Goal: Information Seeking & Learning: Learn about a topic

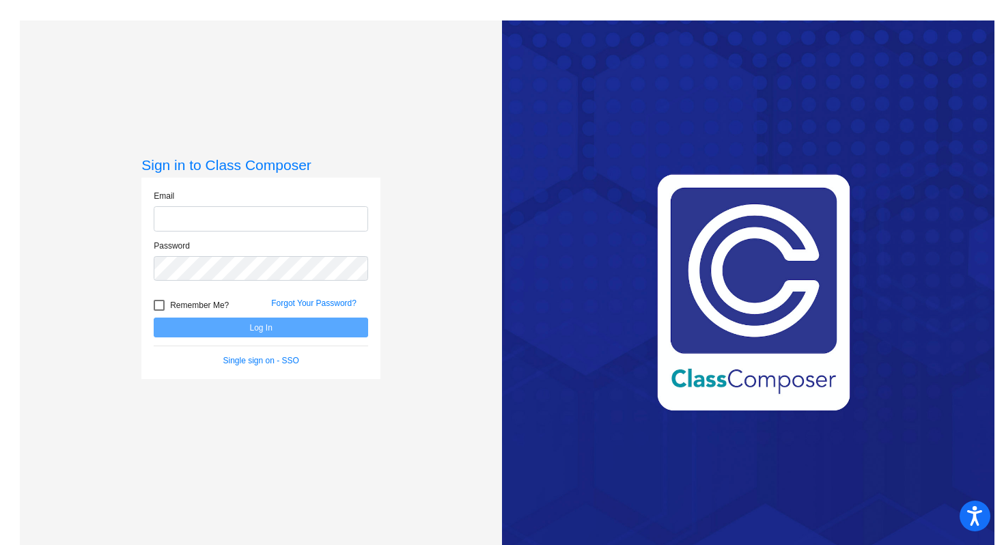
type input "[PERSON_NAME][EMAIL_ADDRESS][PERSON_NAME][DOMAIN_NAME]"
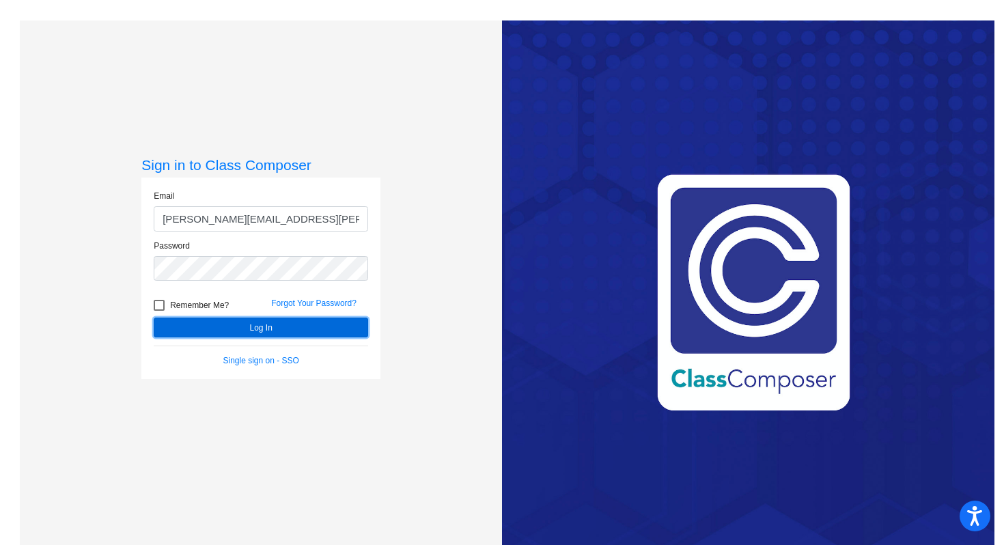
click at [351, 323] on button "Log In" at bounding box center [261, 328] width 214 height 20
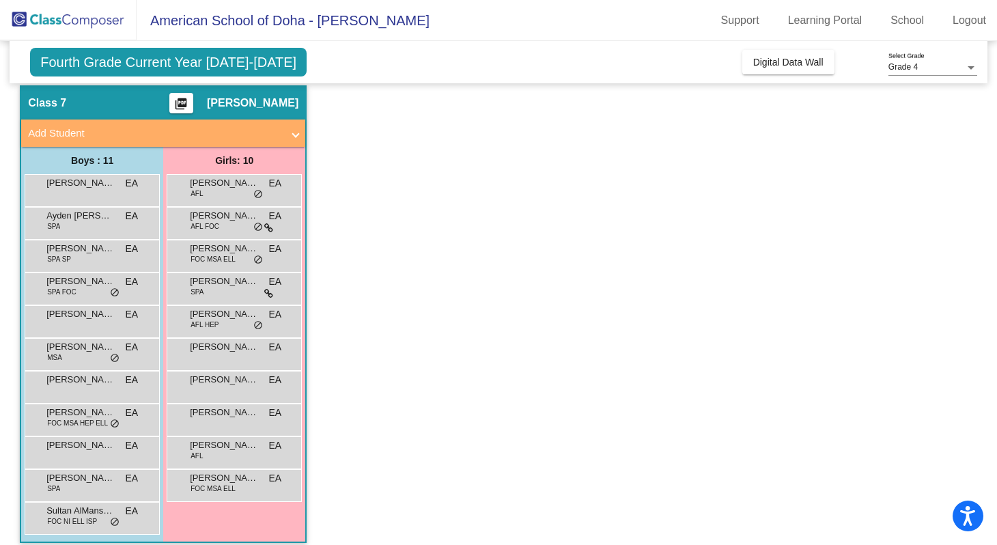
scroll to position [56, 0]
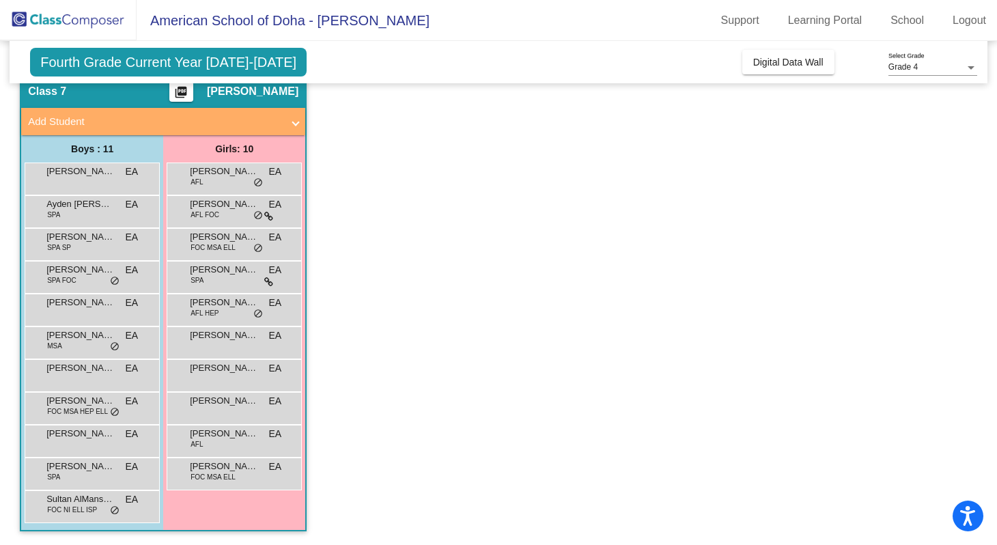
click at [320, 409] on app-classroom "Class 7 picture_as_pdf [PERSON_NAME] Add Student First Name Last Name Student I…" at bounding box center [498, 309] width 957 height 471
click at [115, 283] on span "do_not_disturb_alt" at bounding box center [115, 281] width 10 height 11
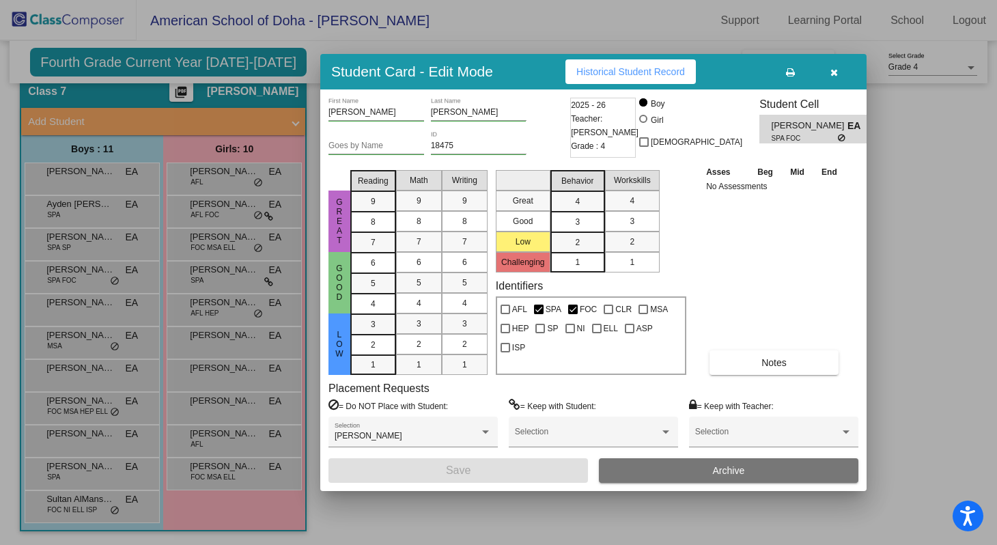
scroll to position [0, 0]
click at [750, 356] on button "Notes" at bounding box center [773, 362] width 129 height 25
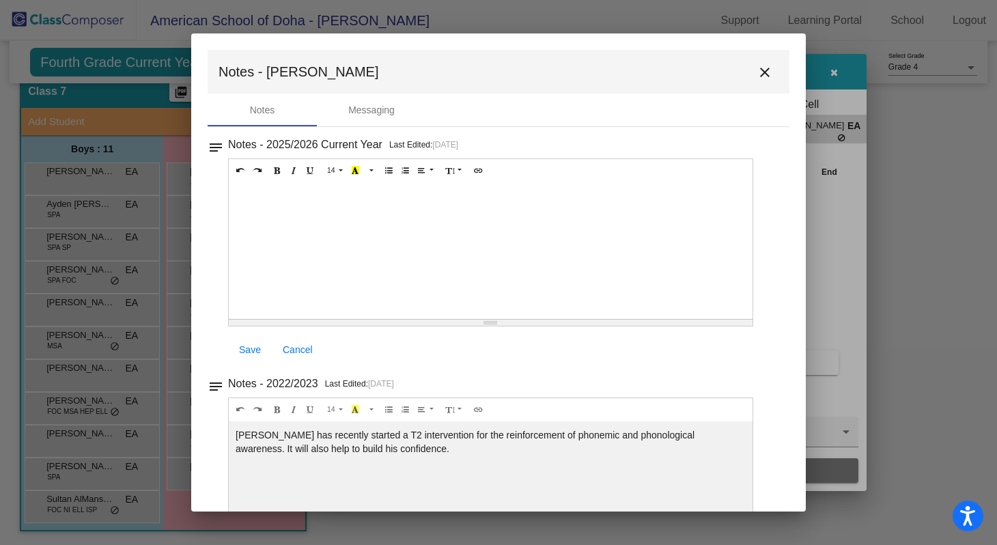
click at [767, 76] on button "close" at bounding box center [764, 71] width 27 height 27
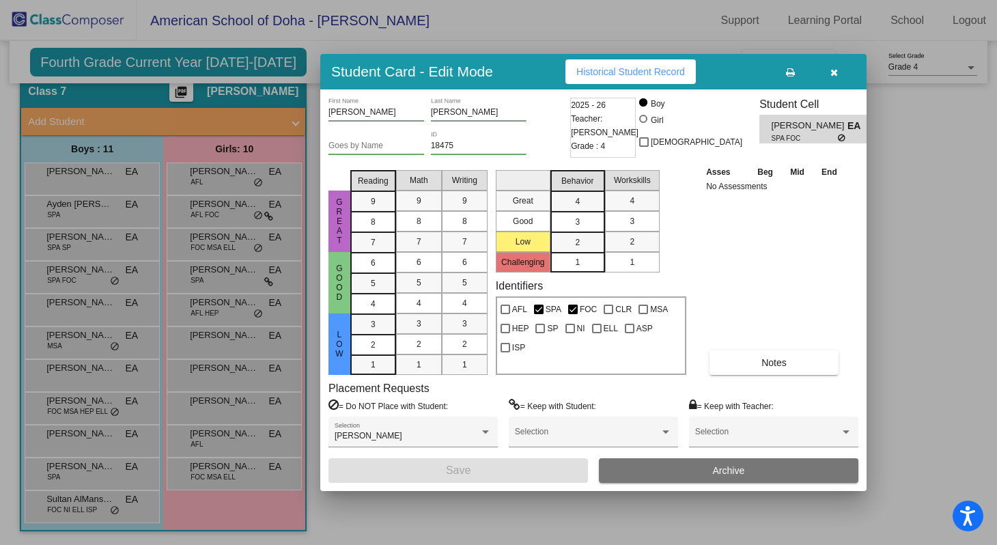
click at [841, 81] on button "button" at bounding box center [834, 71] width 44 height 25
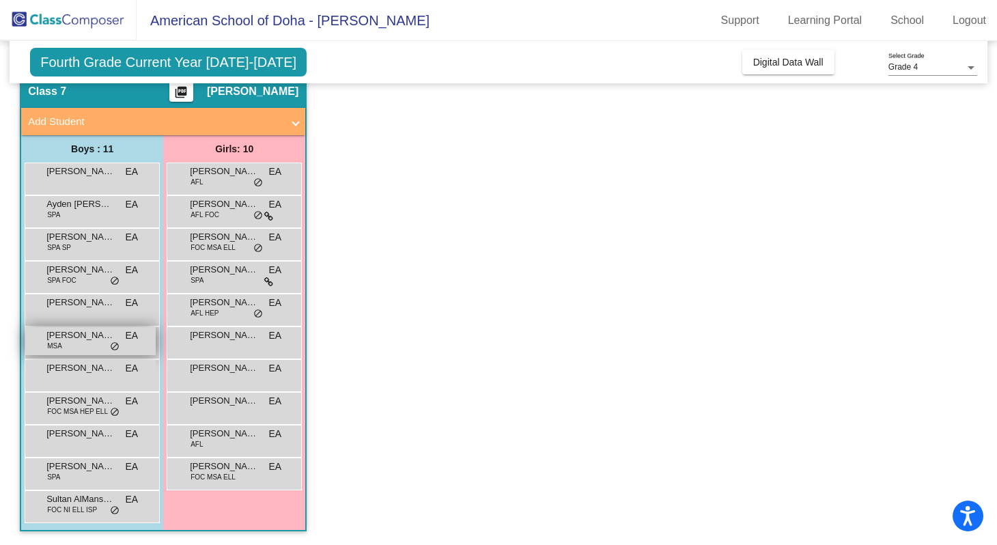
click at [110, 353] on div "[PERSON_NAME] MSA EA lock do_not_disturb_alt" at bounding box center [90, 341] width 130 height 28
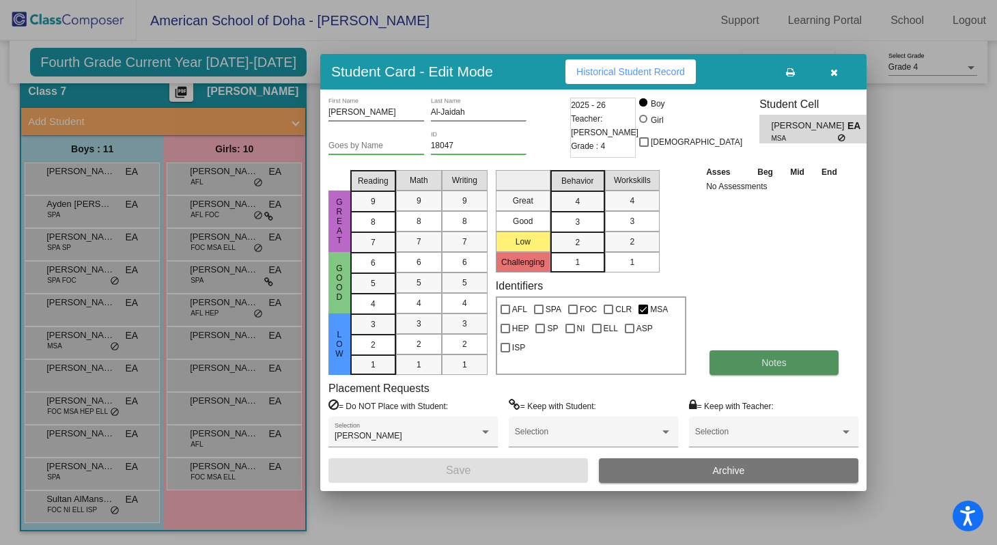
click at [731, 367] on button "Notes" at bounding box center [773, 362] width 129 height 25
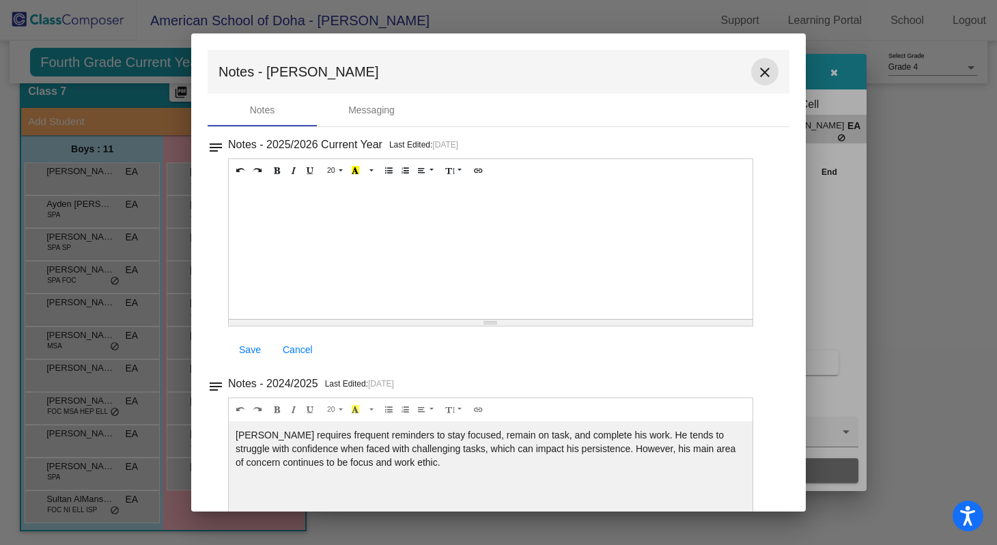
click at [761, 75] on mat-icon "close" at bounding box center [765, 72] width 16 height 16
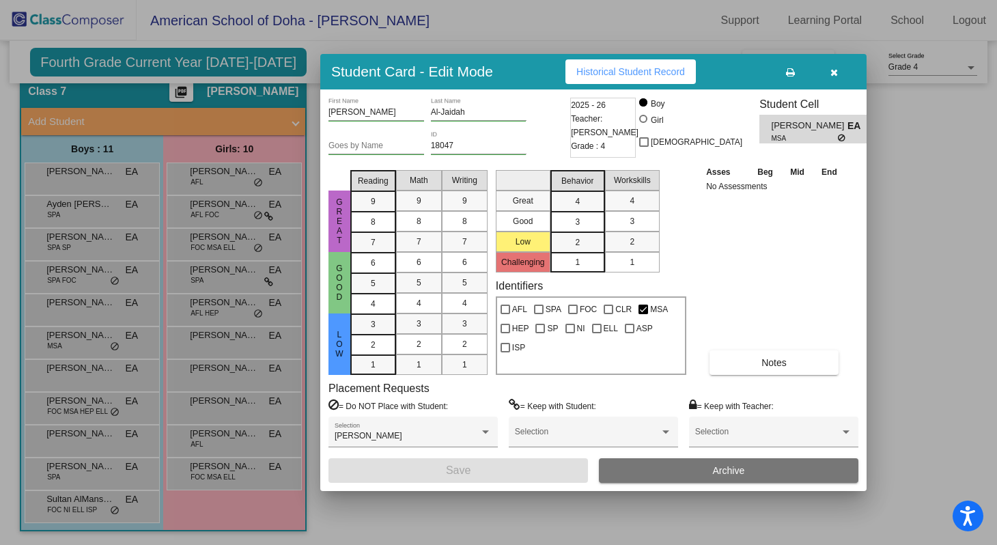
click at [843, 68] on button "button" at bounding box center [834, 71] width 44 height 25
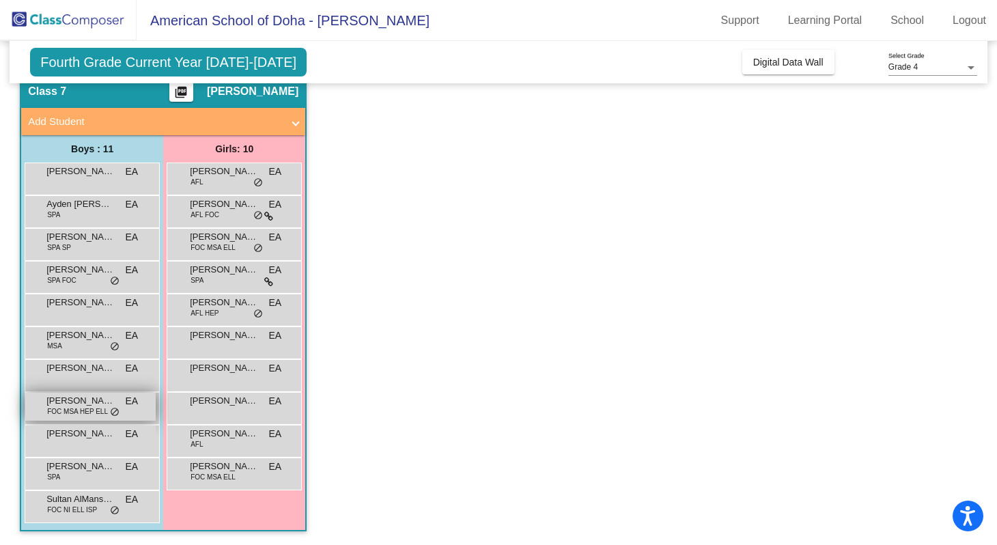
click at [108, 419] on div "[PERSON_NAME] FOC MSA HEP ELL EA lock do_not_disturb_alt" at bounding box center [90, 407] width 130 height 28
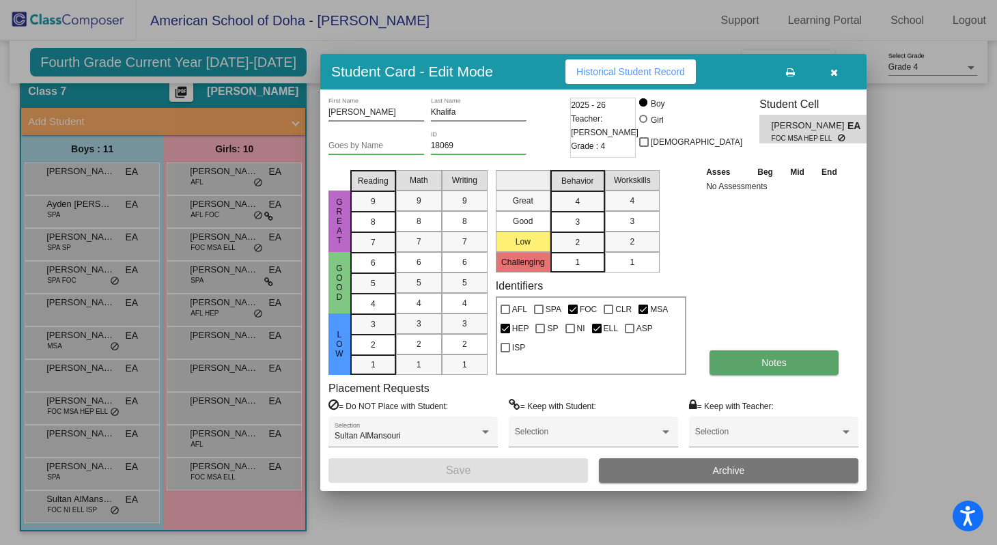
click at [738, 367] on button "Notes" at bounding box center [773, 362] width 129 height 25
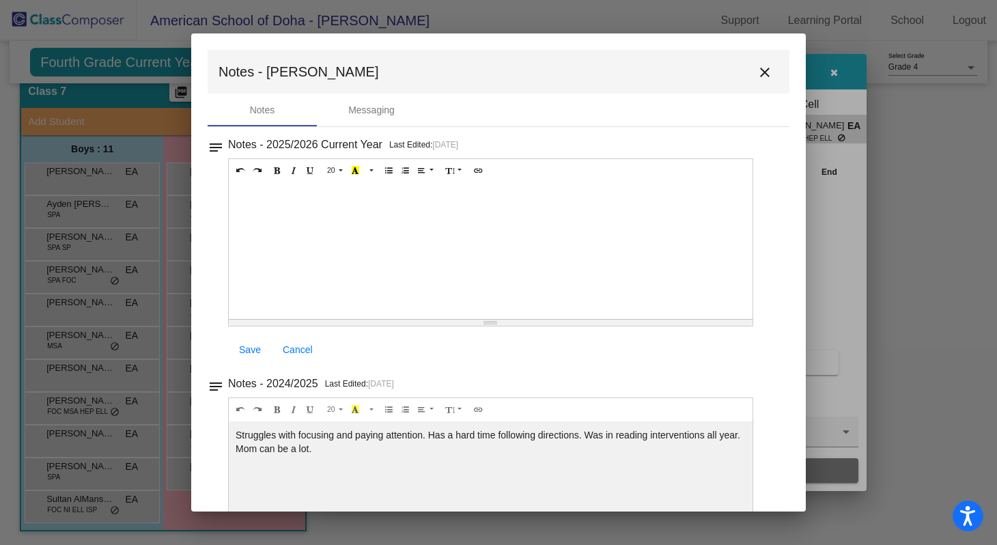
click at [760, 71] on mat-icon "close" at bounding box center [765, 72] width 16 height 16
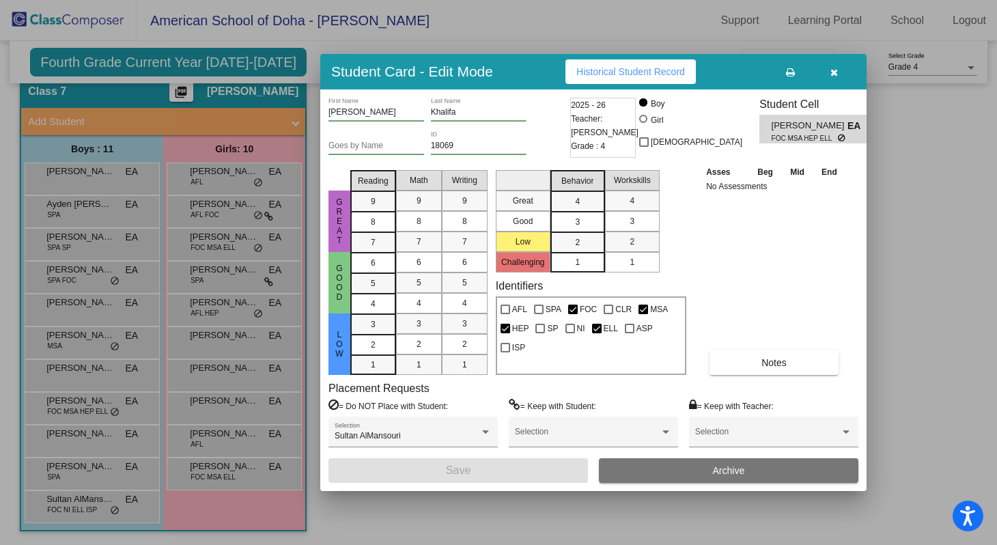
click at [844, 76] on button "button" at bounding box center [834, 71] width 44 height 25
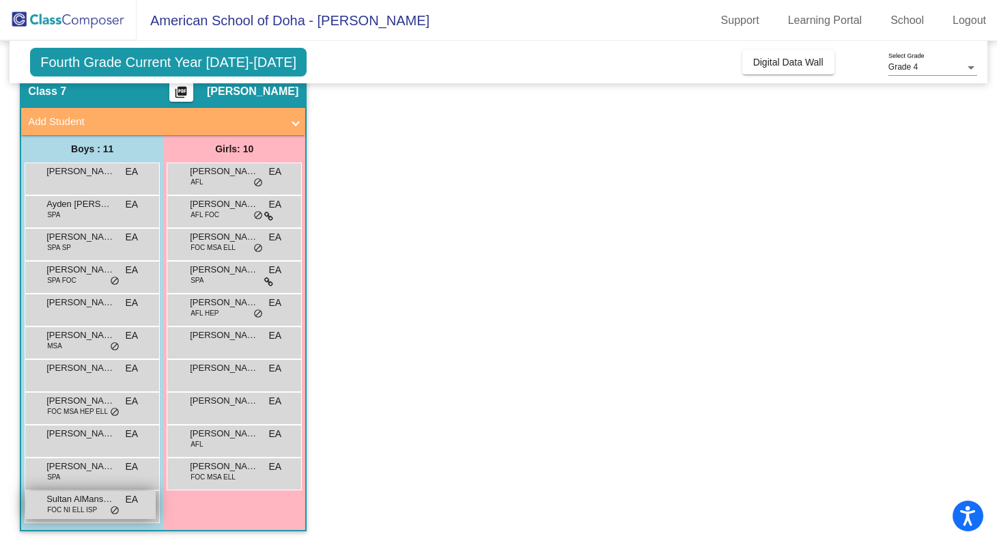
click at [97, 507] on div "Sultan AlMansouri FOC NI ELL ISP EA lock do_not_disturb_alt" at bounding box center [90, 505] width 130 height 28
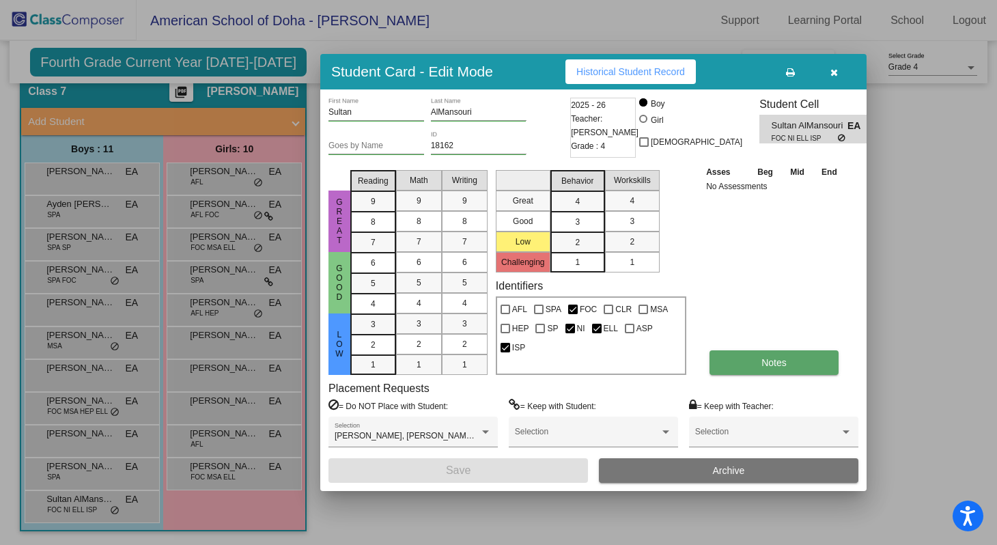
click at [763, 354] on button "Notes" at bounding box center [773, 362] width 129 height 25
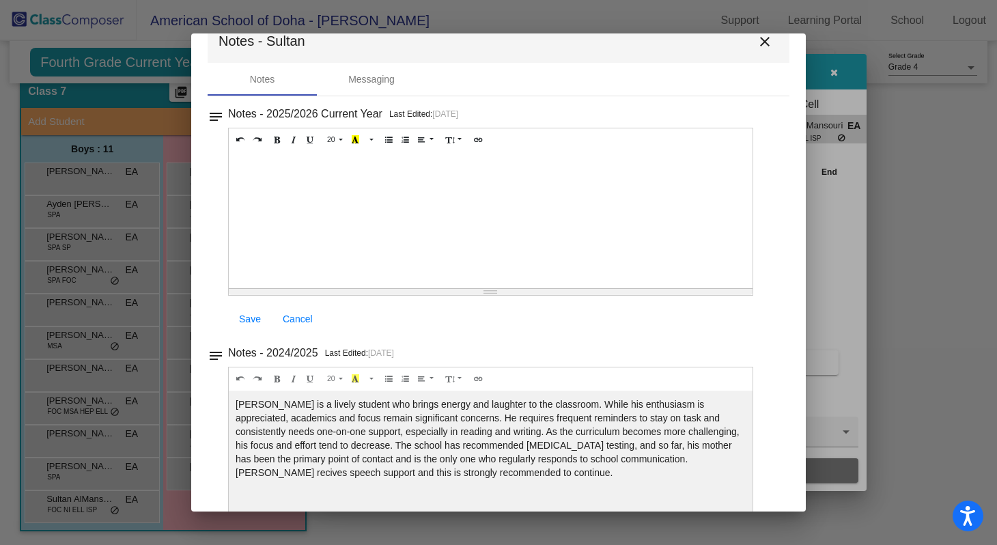
scroll to position [24, 0]
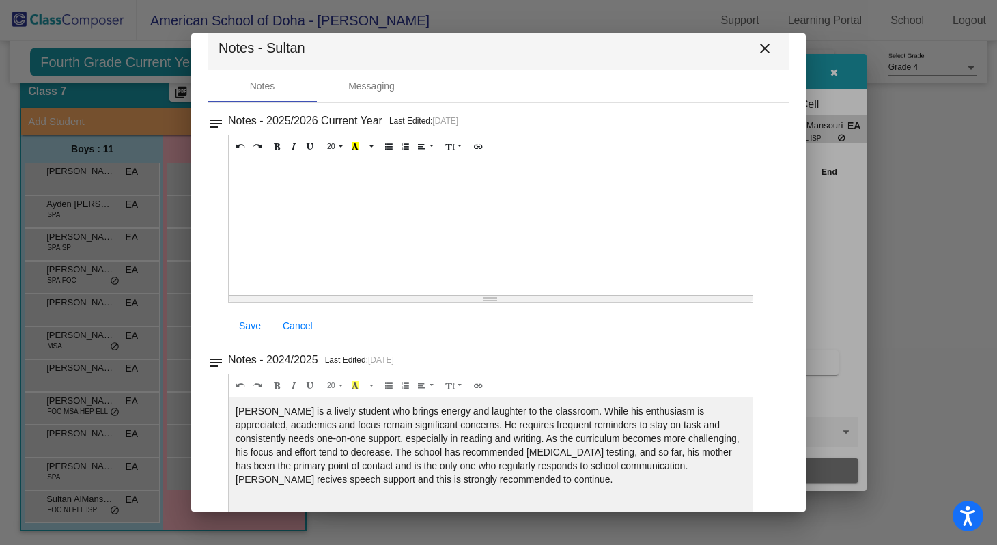
click at [759, 56] on mat-icon "close" at bounding box center [765, 48] width 16 height 16
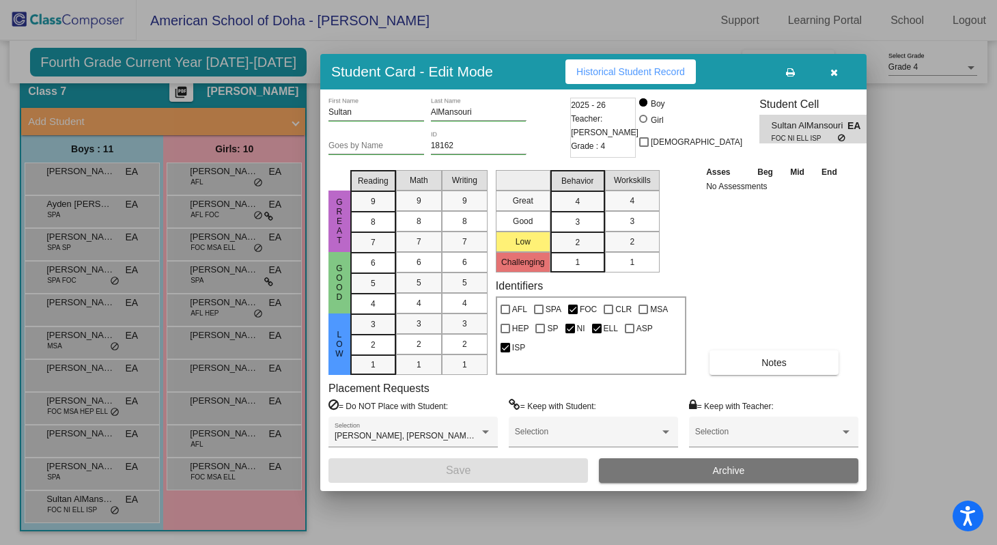
click at [834, 74] on icon "button" at bounding box center [834, 73] width 8 height 10
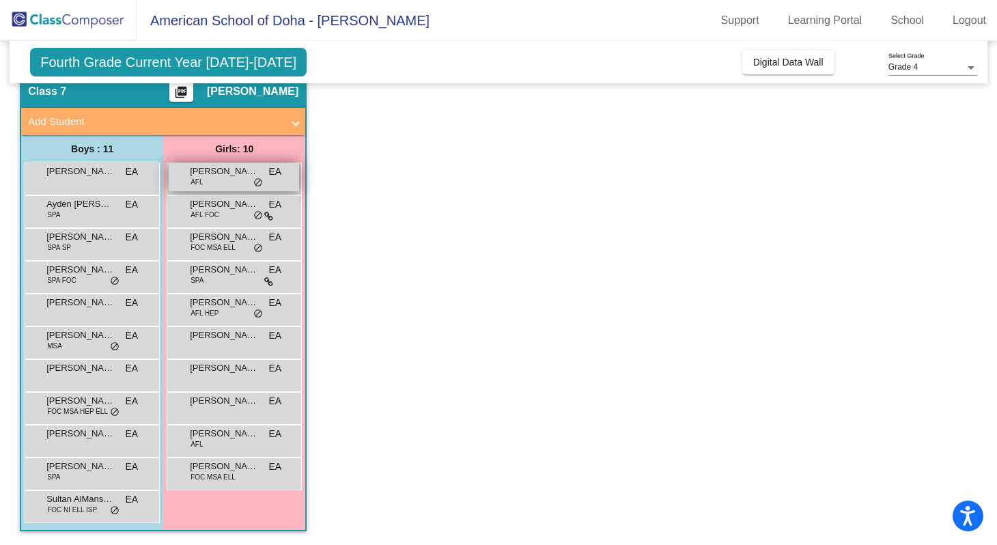
click at [264, 178] on div "[PERSON_NAME] AFL EA lock do_not_disturb_alt" at bounding box center [234, 177] width 130 height 28
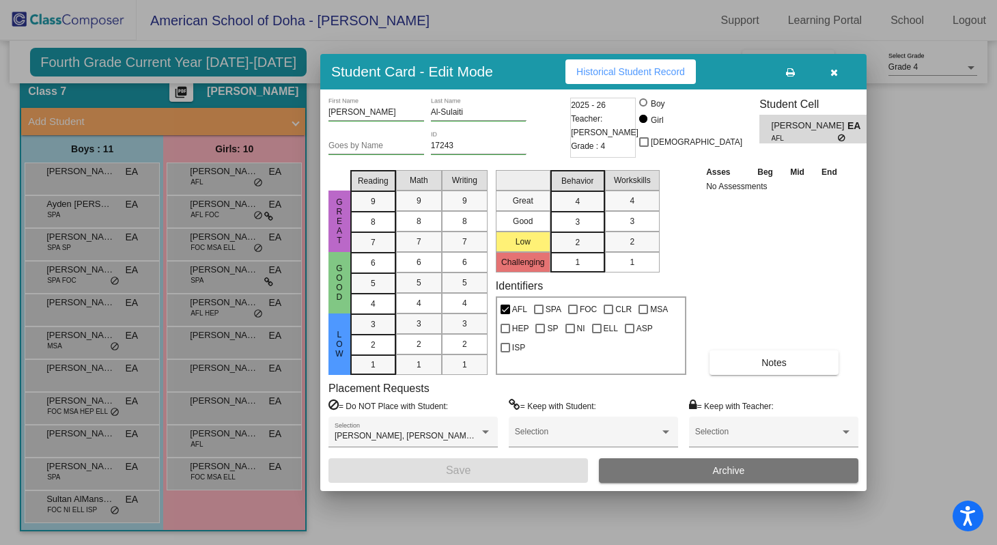
click at [787, 382] on div "Placement Requests = Do NOT Place with Student: [PERSON_NAME], [PERSON_NAME], […" at bounding box center [593, 420] width 530 height 76
click at [783, 371] on button "Notes" at bounding box center [773, 362] width 129 height 25
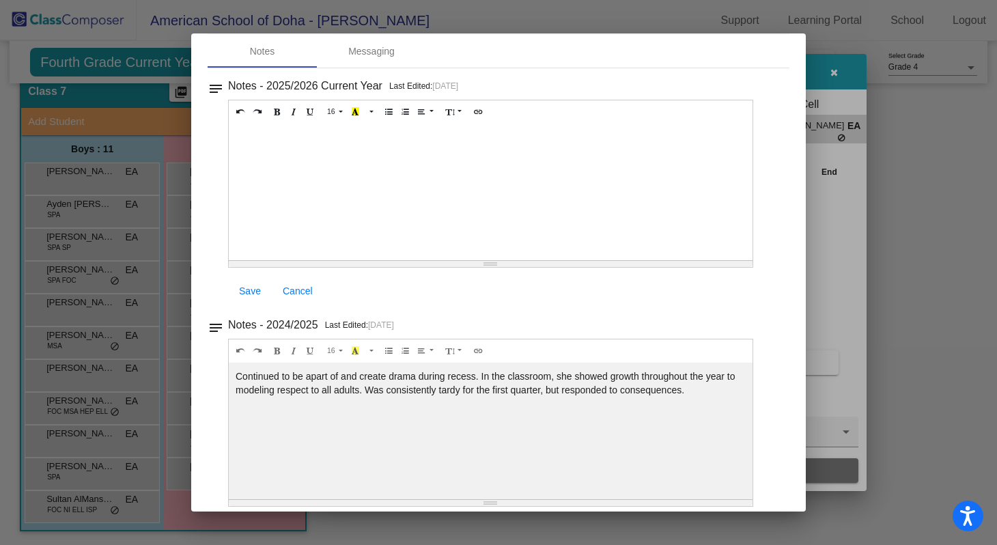
scroll to position [18, 0]
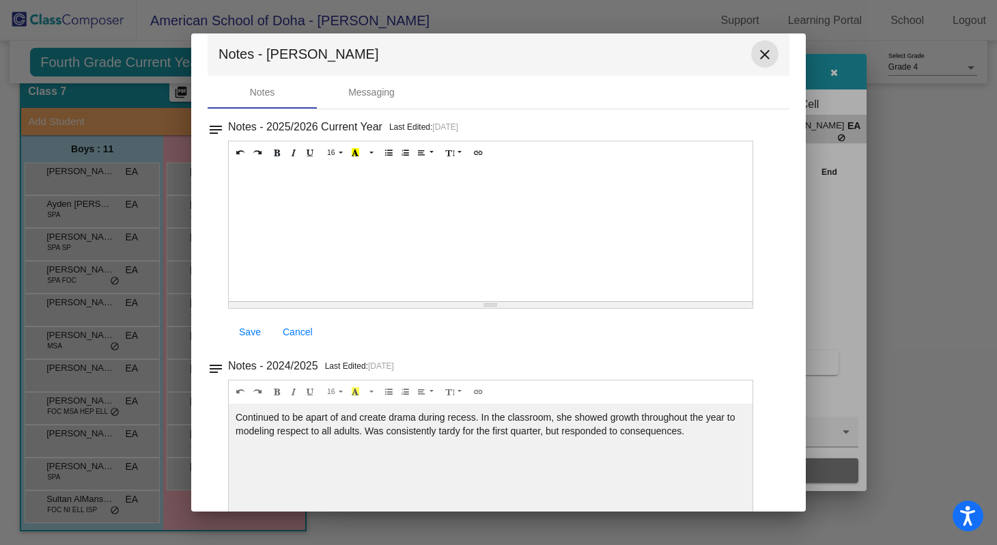
click at [764, 56] on mat-icon "close" at bounding box center [765, 54] width 16 height 16
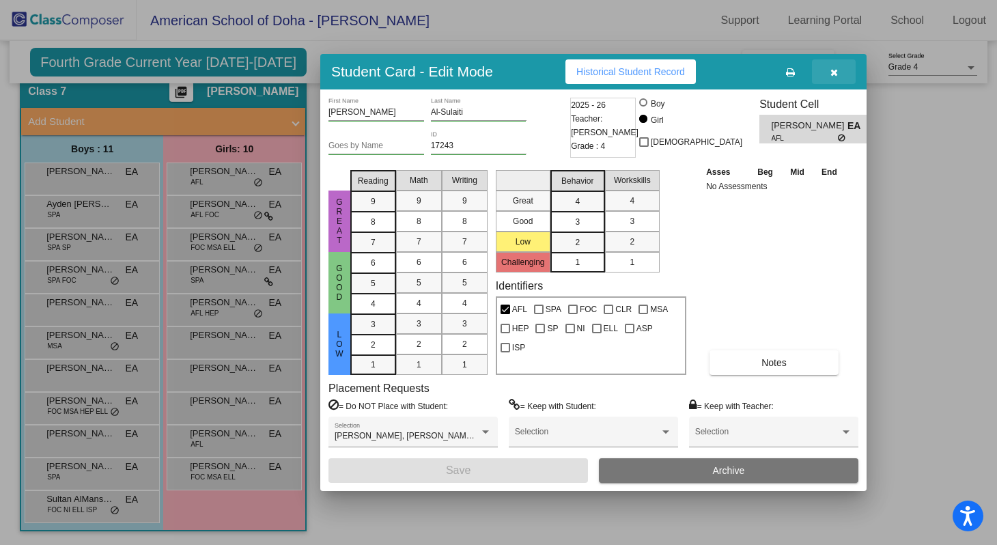
click at [832, 76] on icon "button" at bounding box center [834, 73] width 8 height 10
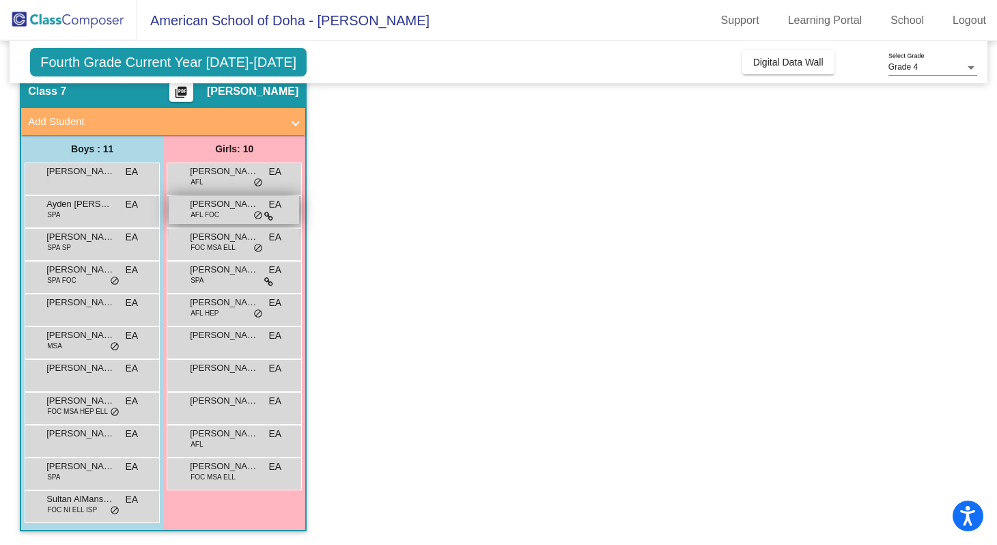
click at [220, 214] on div "[PERSON_NAME] AFL FOC EA lock do_not_disturb_alt" at bounding box center [234, 210] width 130 height 28
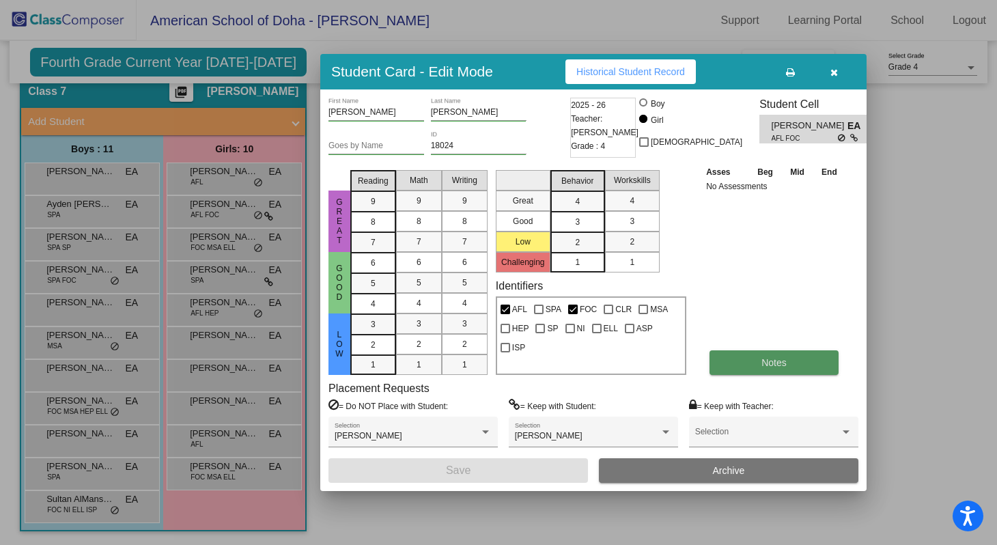
click at [756, 364] on button "Notes" at bounding box center [773, 362] width 129 height 25
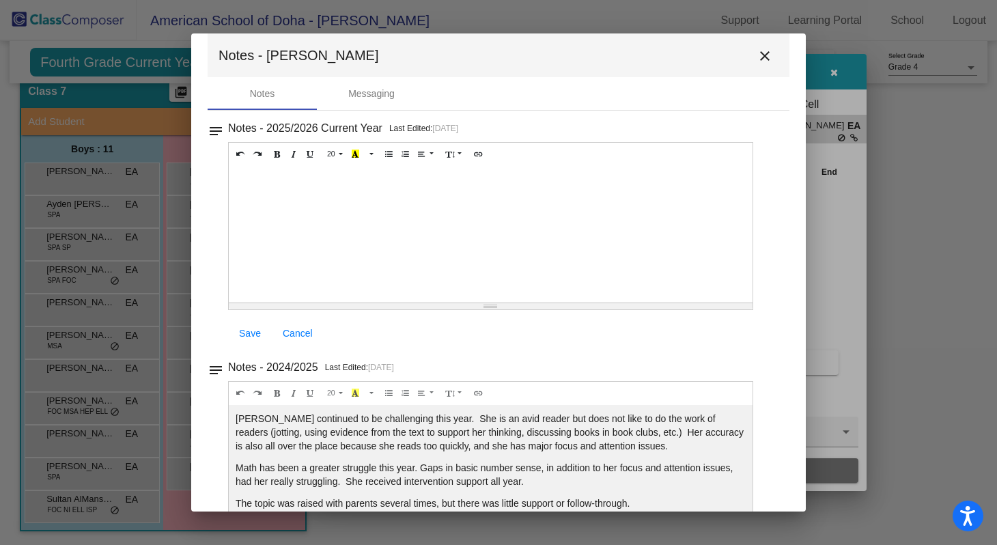
scroll to position [0, 0]
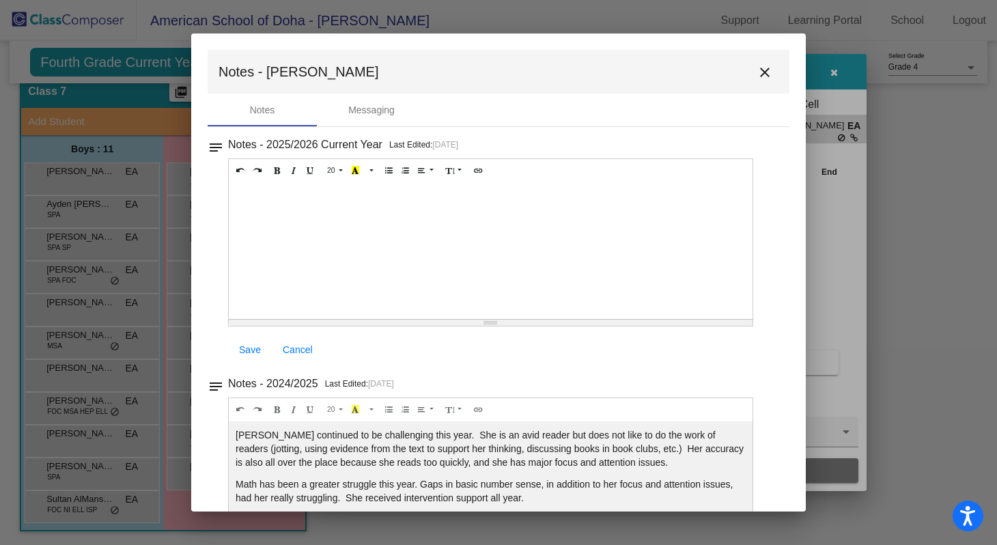
click at [761, 82] on button "close" at bounding box center [764, 71] width 27 height 27
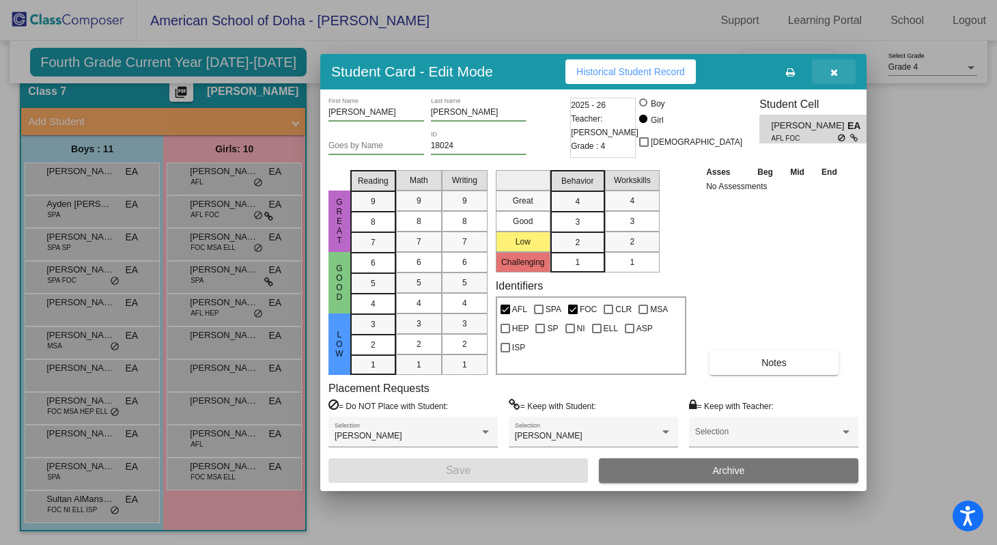
click at [830, 78] on button "button" at bounding box center [834, 71] width 44 height 25
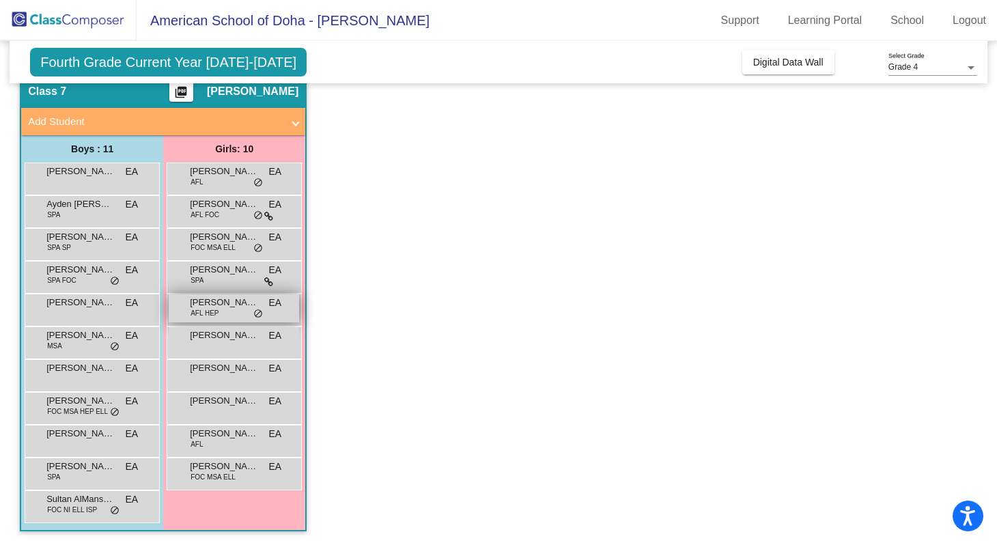
click at [221, 308] on span "[PERSON_NAME]" at bounding box center [224, 303] width 68 height 14
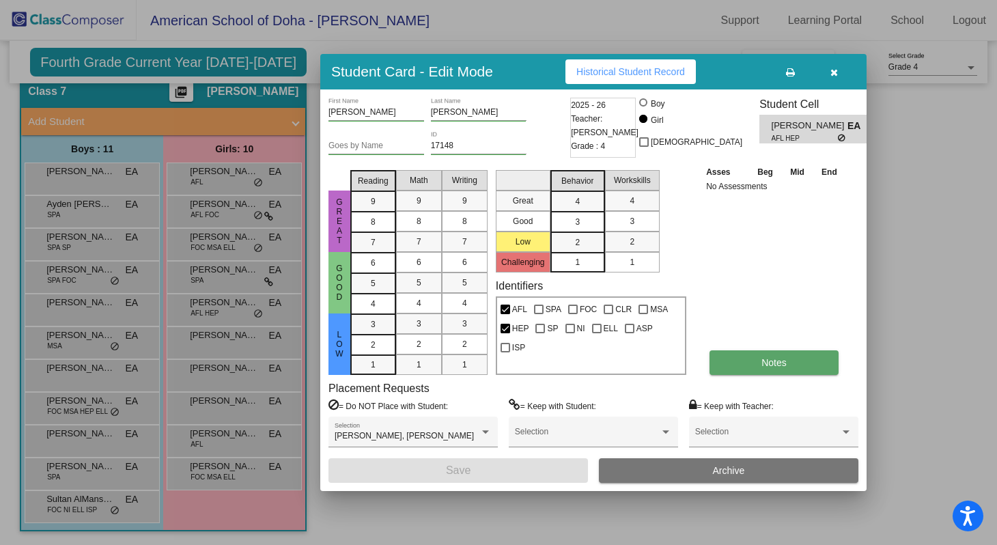
click at [734, 352] on button "Notes" at bounding box center [773, 362] width 129 height 25
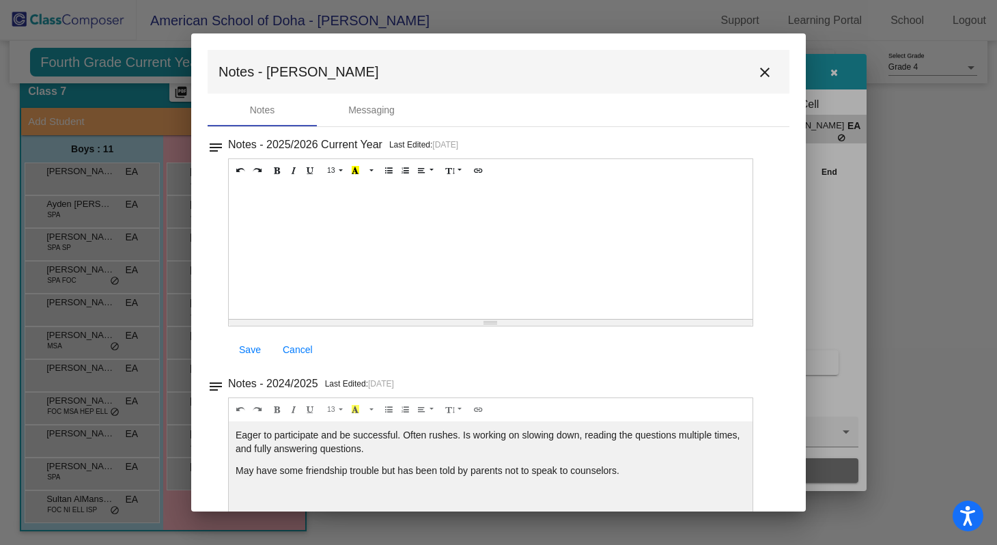
click at [757, 73] on mat-icon "close" at bounding box center [765, 72] width 16 height 16
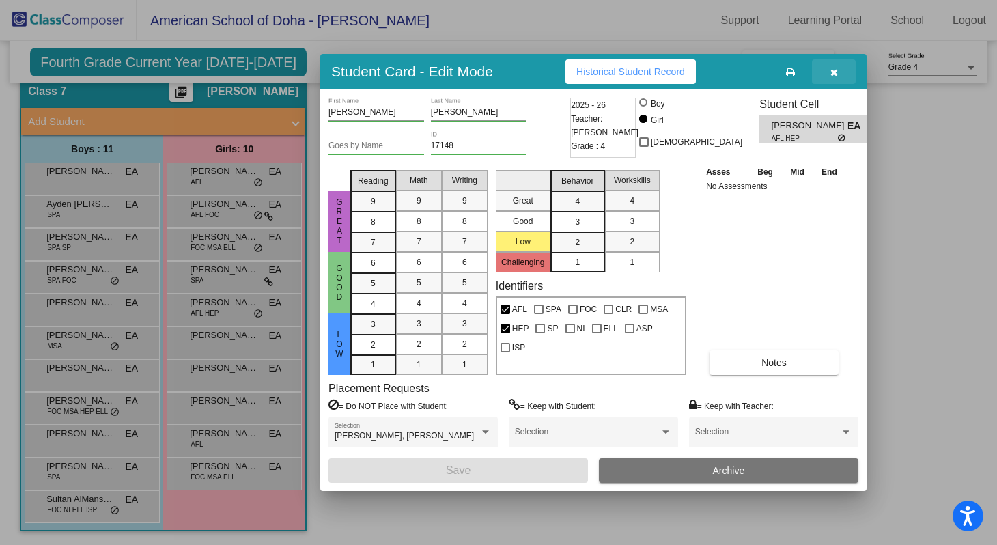
click at [832, 79] on button "button" at bounding box center [834, 71] width 44 height 25
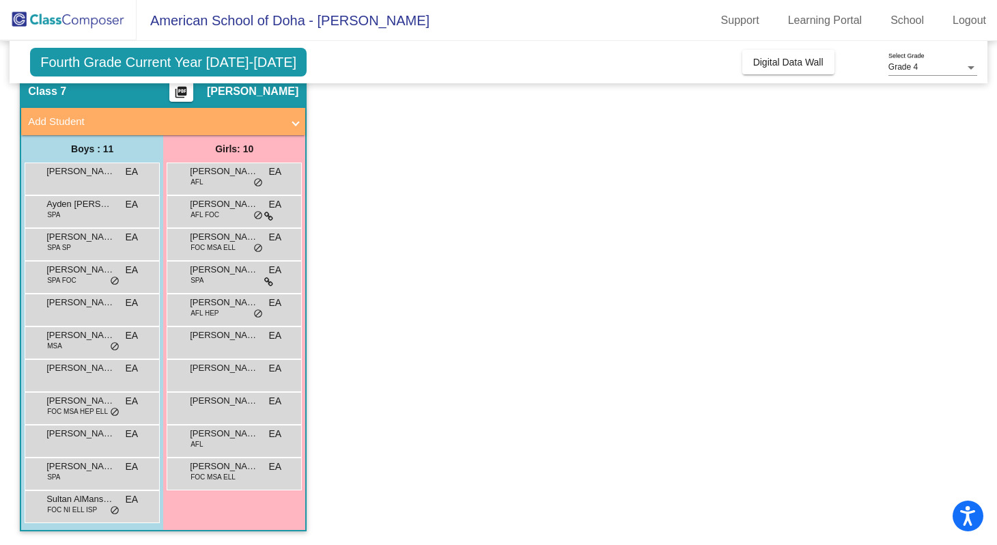
scroll to position [47, 0]
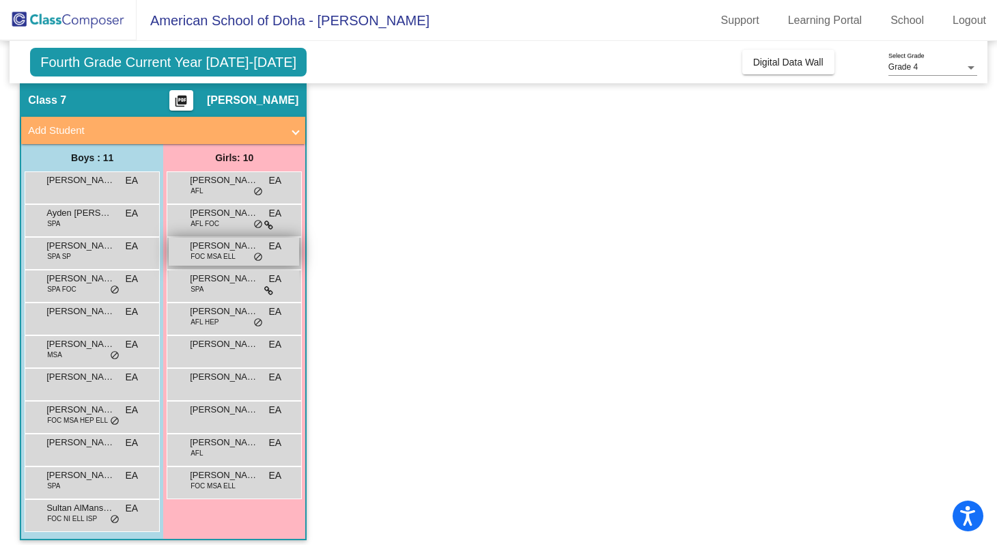
click at [240, 255] on div "Deema Al-Thani FOC MSA ELL EA lock do_not_disturb_alt" at bounding box center [234, 252] width 130 height 28
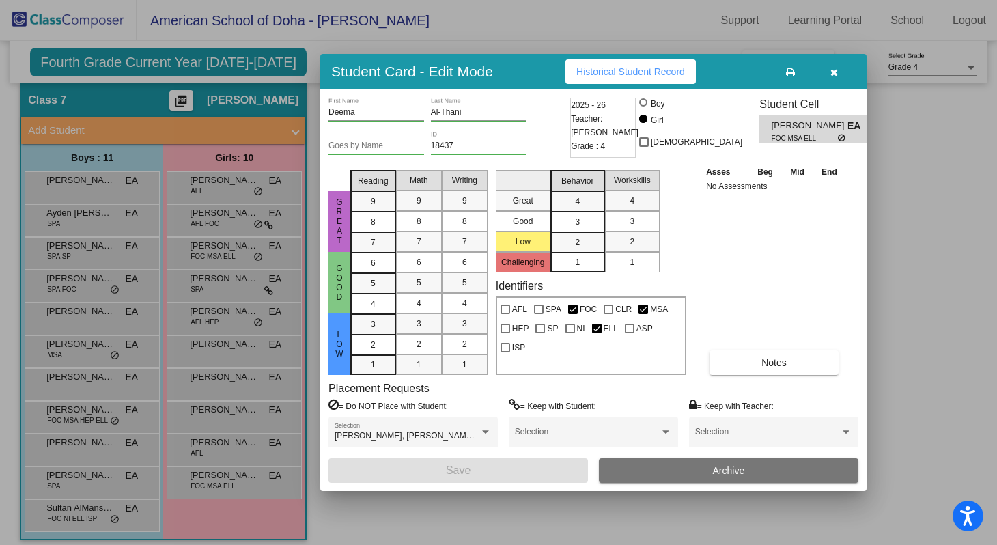
click at [834, 83] on button "button" at bounding box center [834, 71] width 44 height 25
